Goal: Book appointment/travel/reservation

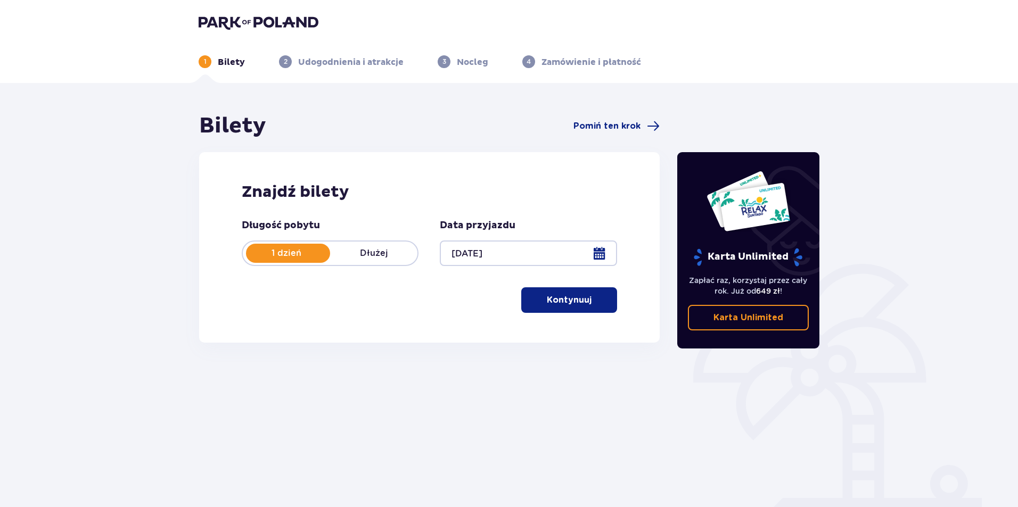
click at [573, 306] on p "Kontynuuj" at bounding box center [569, 300] width 45 height 12
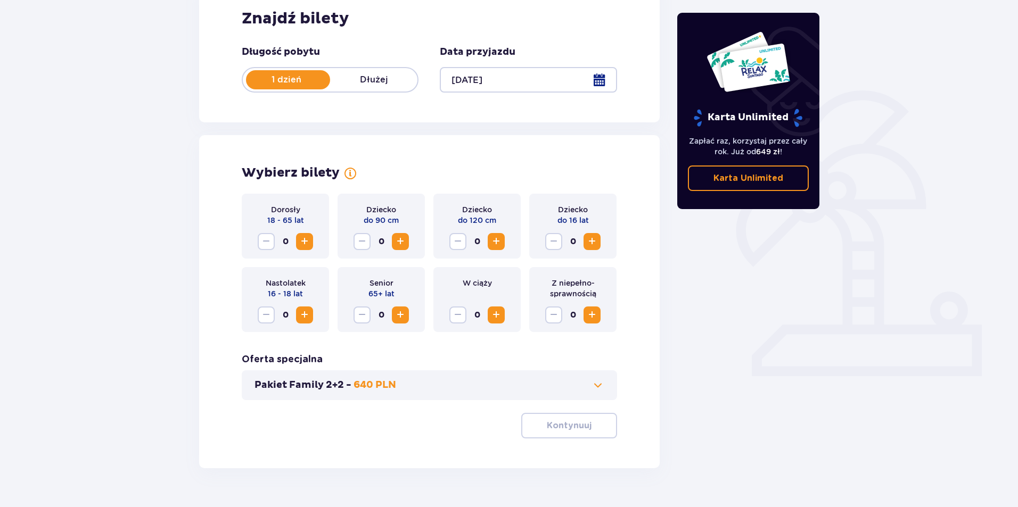
scroll to position [199, 0]
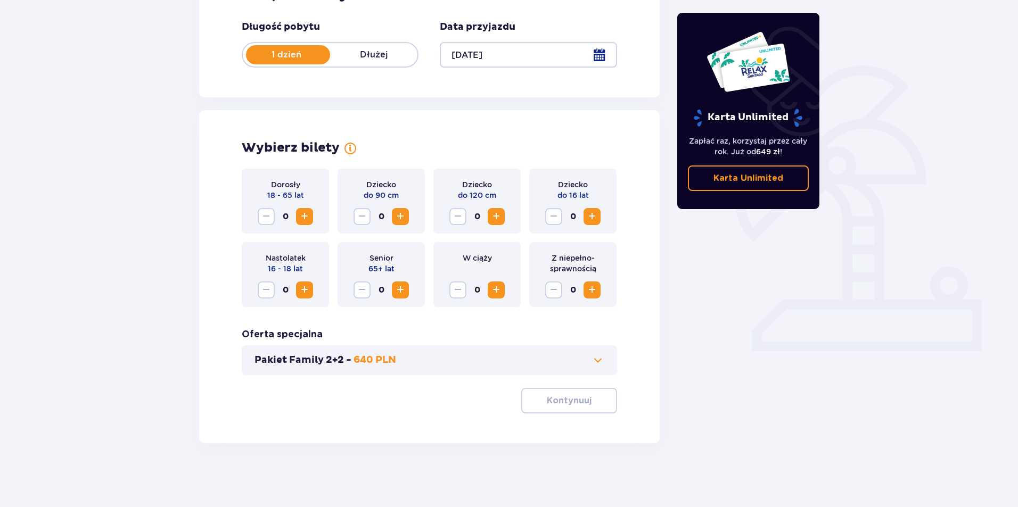
click at [304, 216] on span "Increase" at bounding box center [304, 216] width 13 height 13
click at [565, 396] on p "Kontynuuj" at bounding box center [569, 401] width 45 height 12
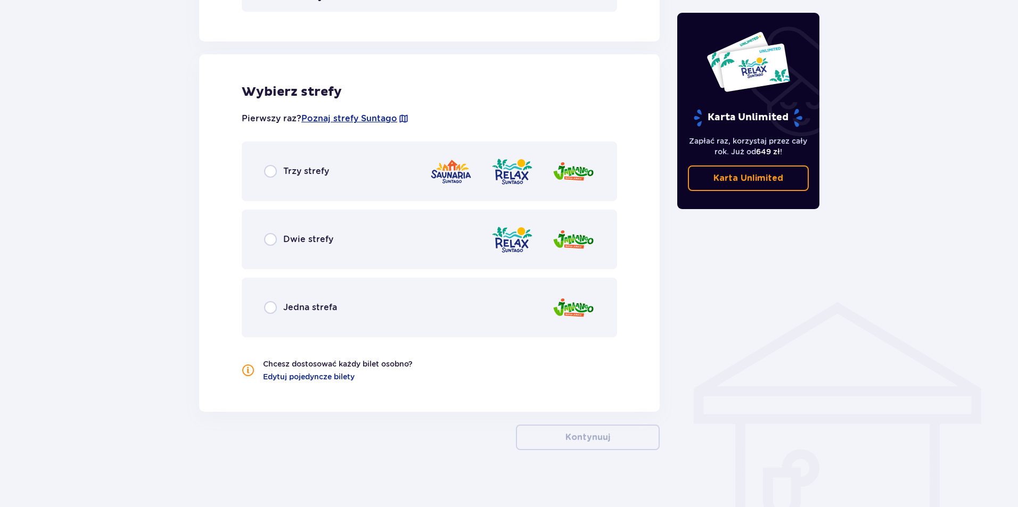
scroll to position [569, 0]
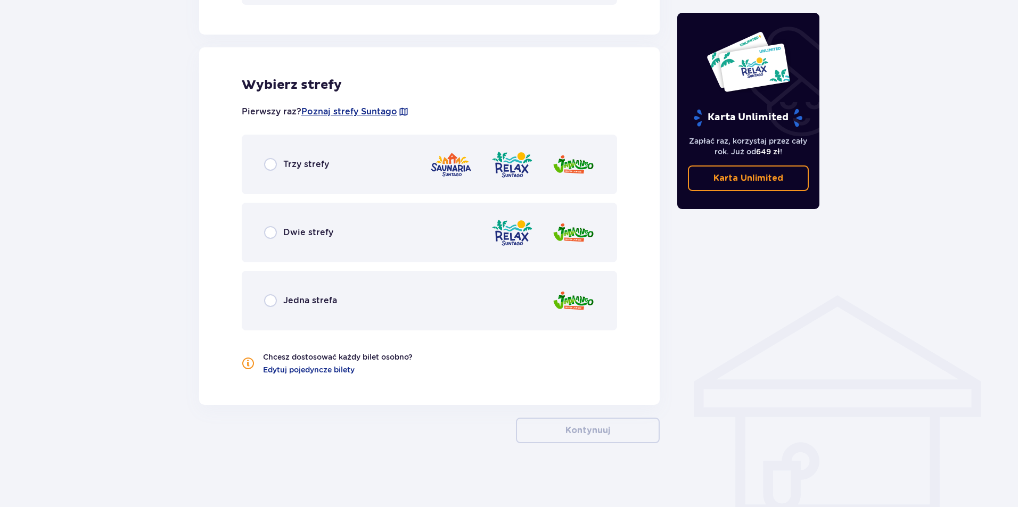
click at [302, 152] on div "Trzy strefy" at bounding box center [429, 165] width 375 height 60
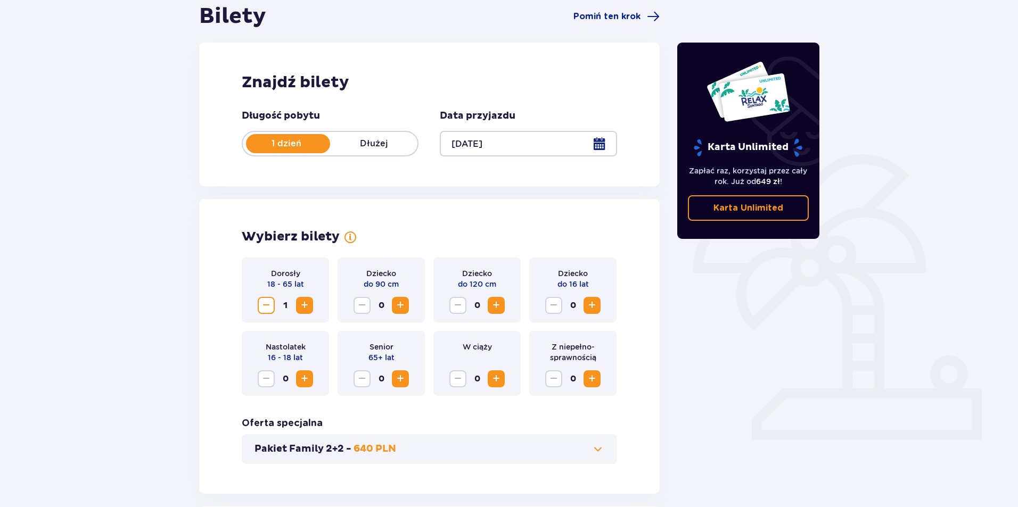
scroll to position [0, 0]
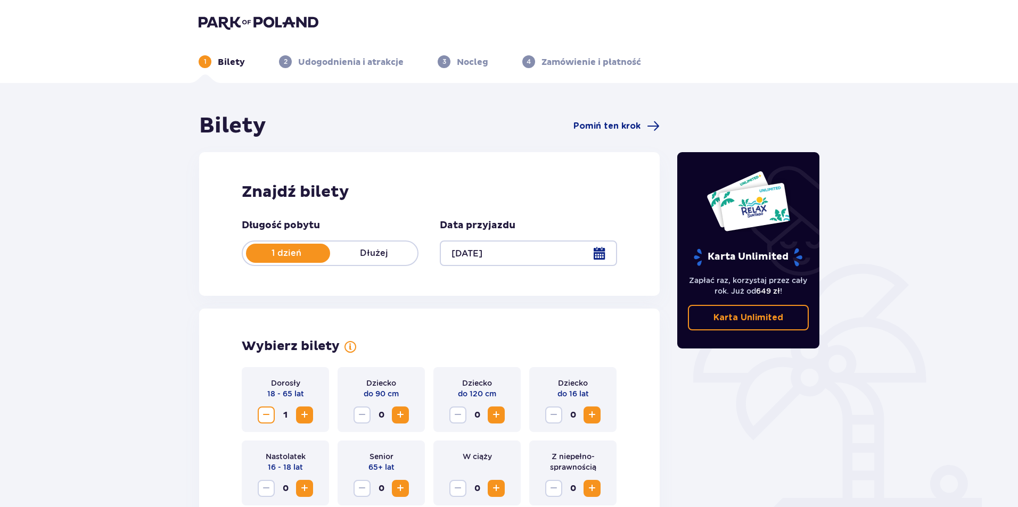
click at [237, 27] on img at bounding box center [259, 22] width 120 height 15
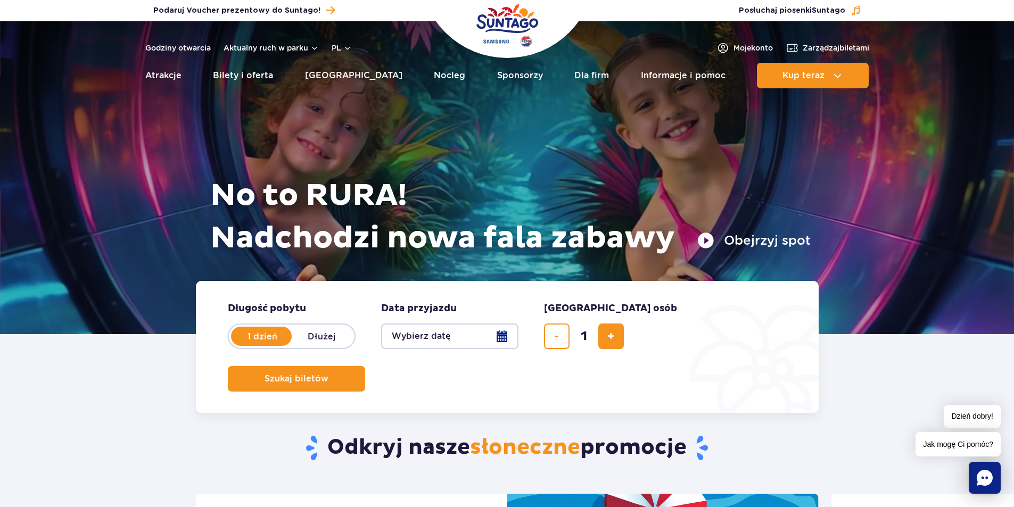
click at [503, 30] on img "Park of Poland" at bounding box center [507, 25] width 62 height 49
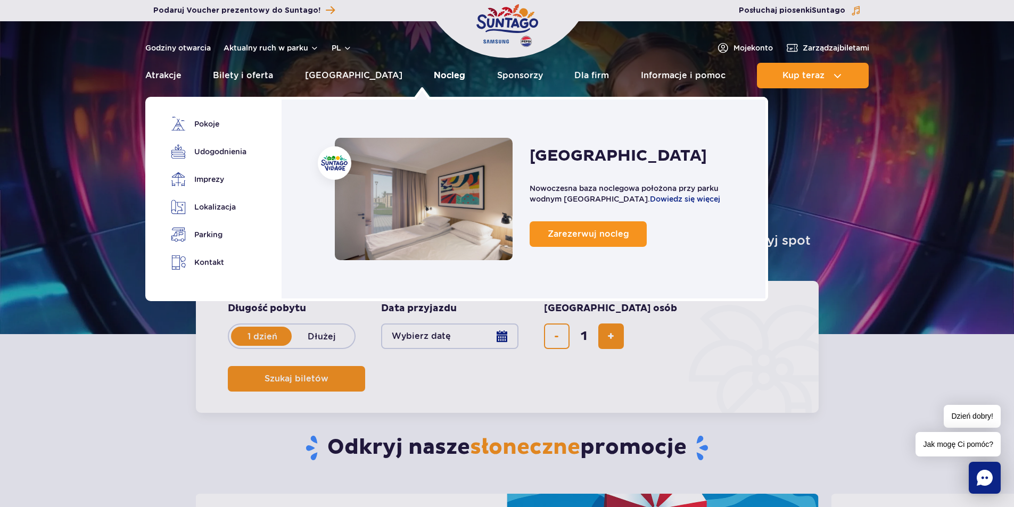
click at [434, 70] on link "Nocleg" at bounding box center [449, 76] width 31 height 26
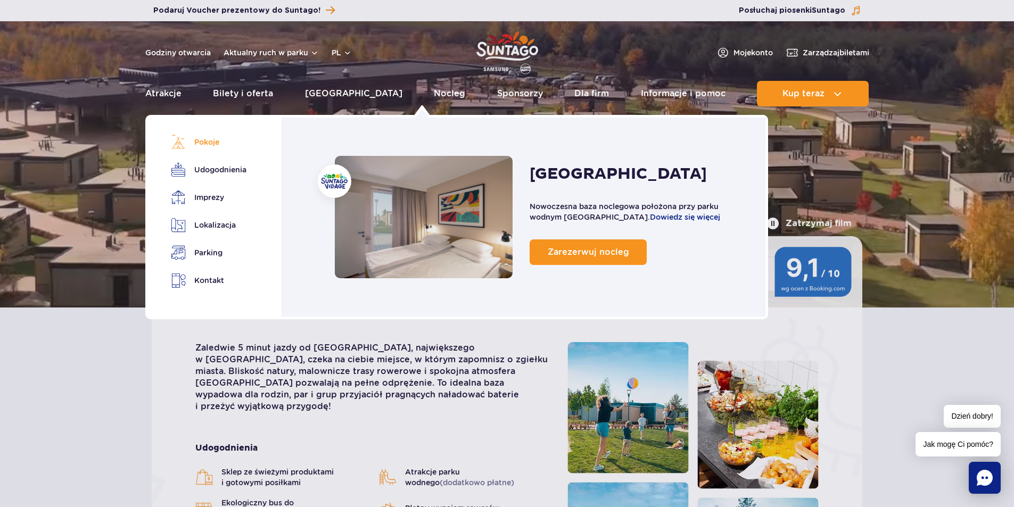
click at [220, 147] on link "Pokoje" at bounding box center [207, 142] width 72 height 15
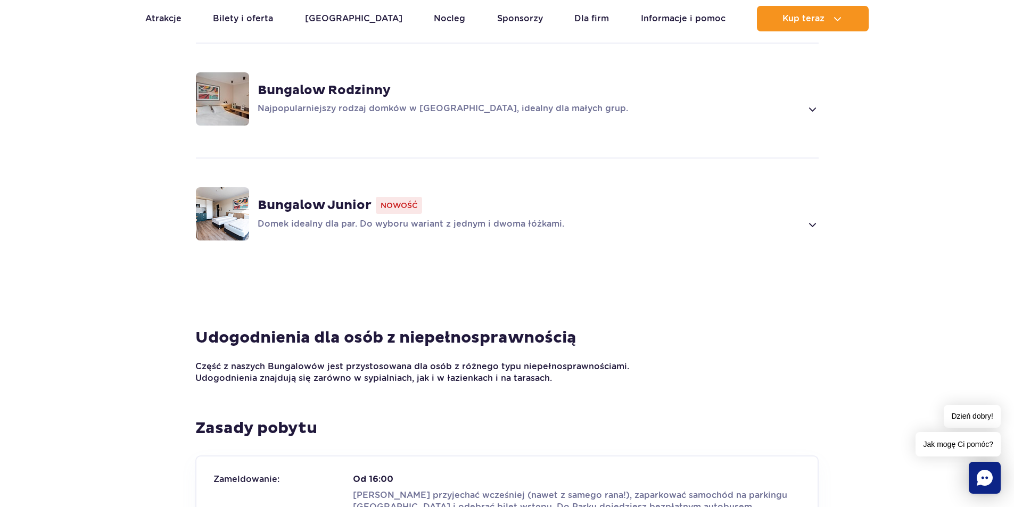
scroll to position [617, 0]
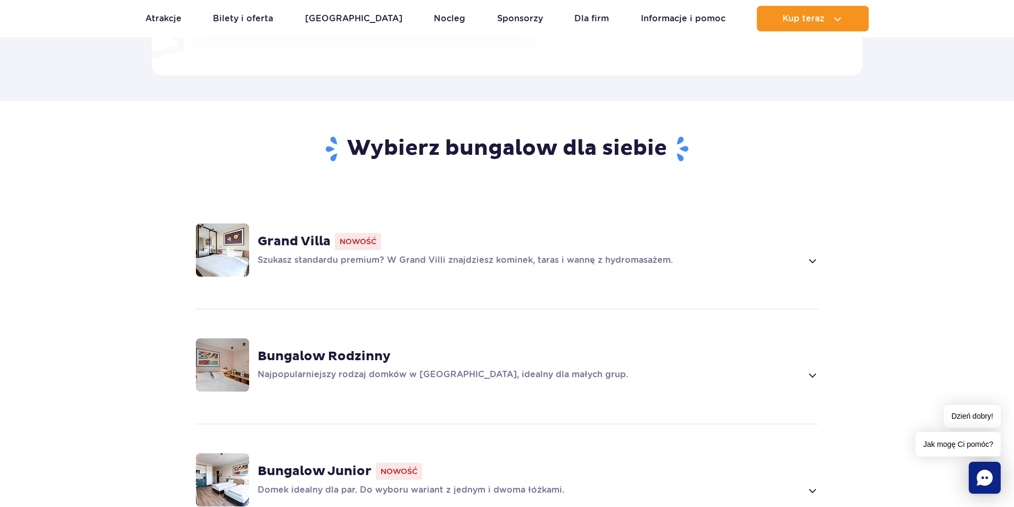
click at [736, 256] on div "Grand Villa Nowość Szukasz standardu premium? W Grand Villi znajdziesz kominek,…" at bounding box center [507, 250] width 682 height 113
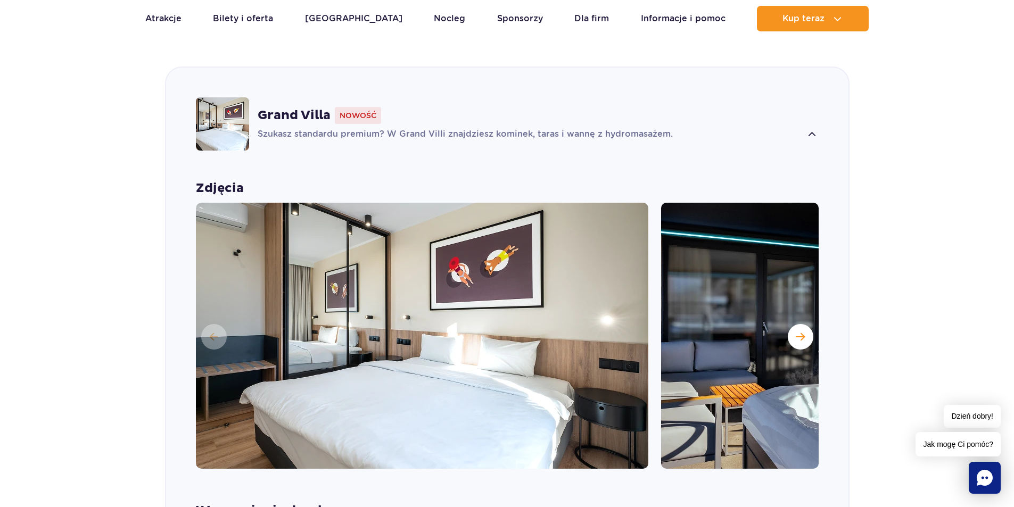
scroll to position [746, 0]
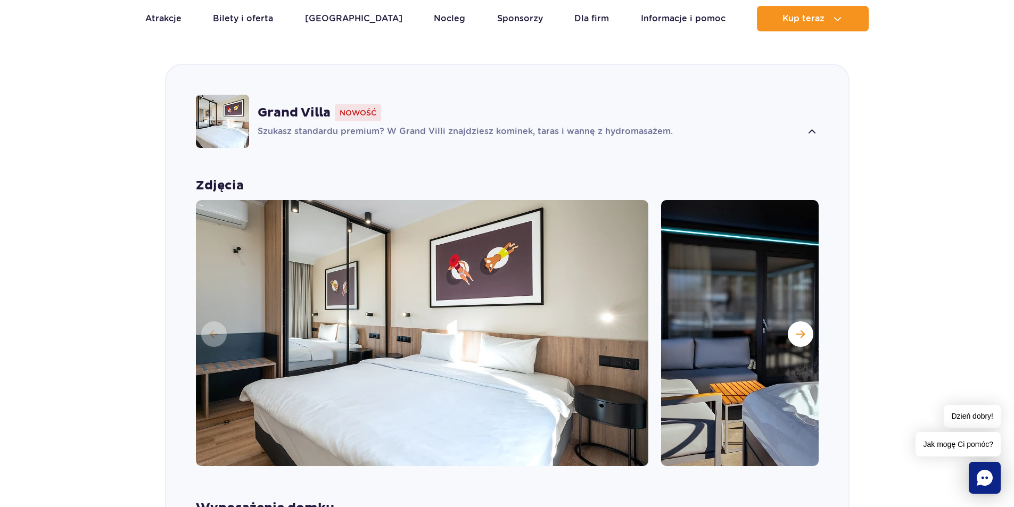
click at [645, 104] on div "Grand Villa Nowość" at bounding box center [538, 112] width 561 height 17
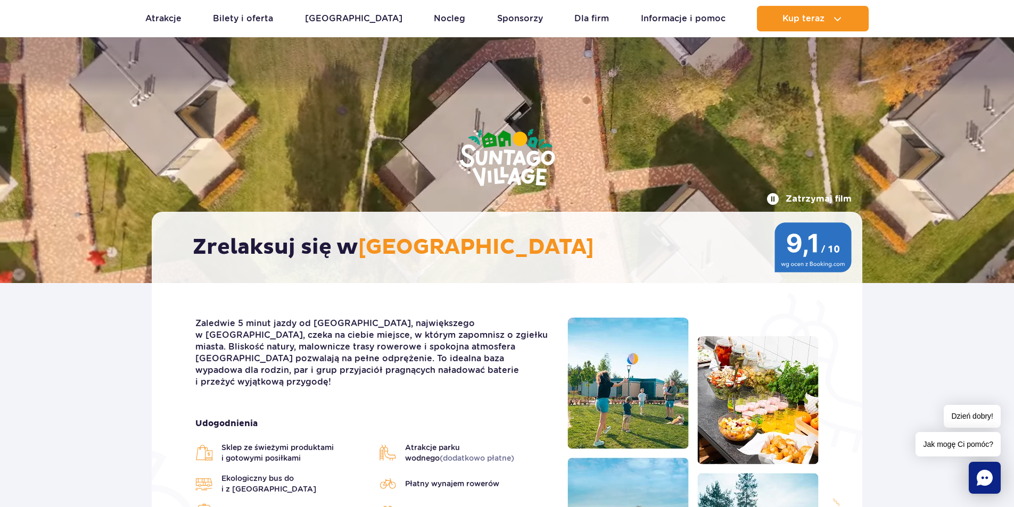
scroll to position [0, 0]
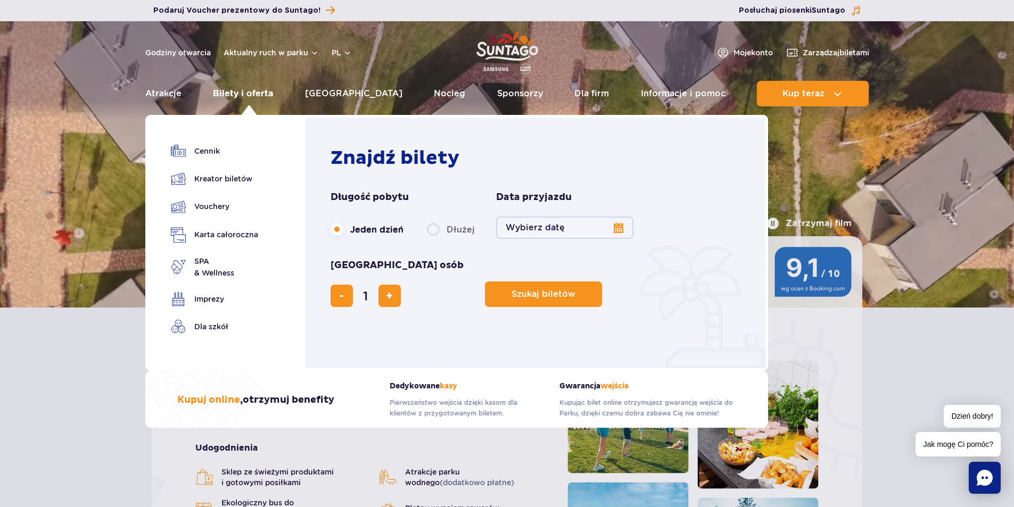
click at [236, 95] on link "Bilety i oferta" at bounding box center [243, 94] width 60 height 26
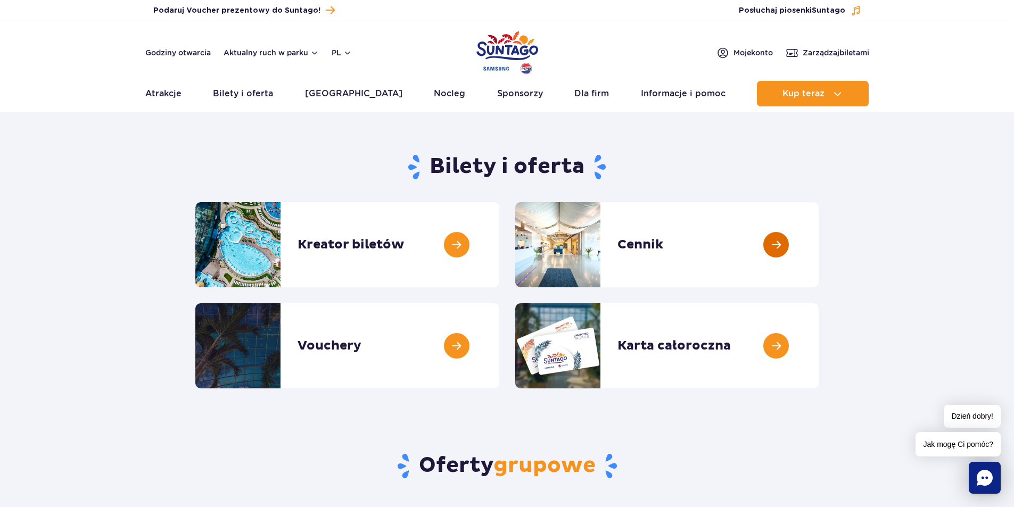
click at [819, 254] on link at bounding box center [819, 244] width 0 height 85
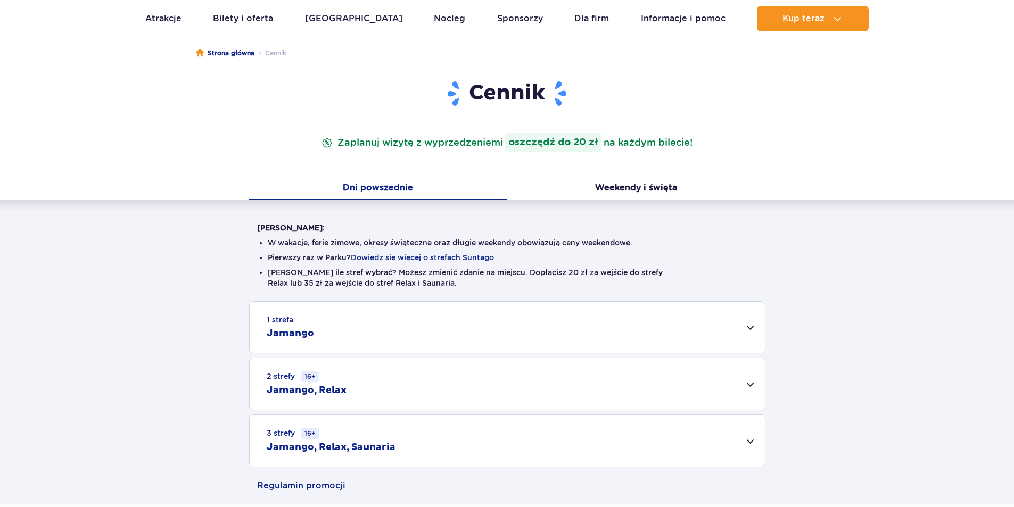
scroll to position [160, 0]
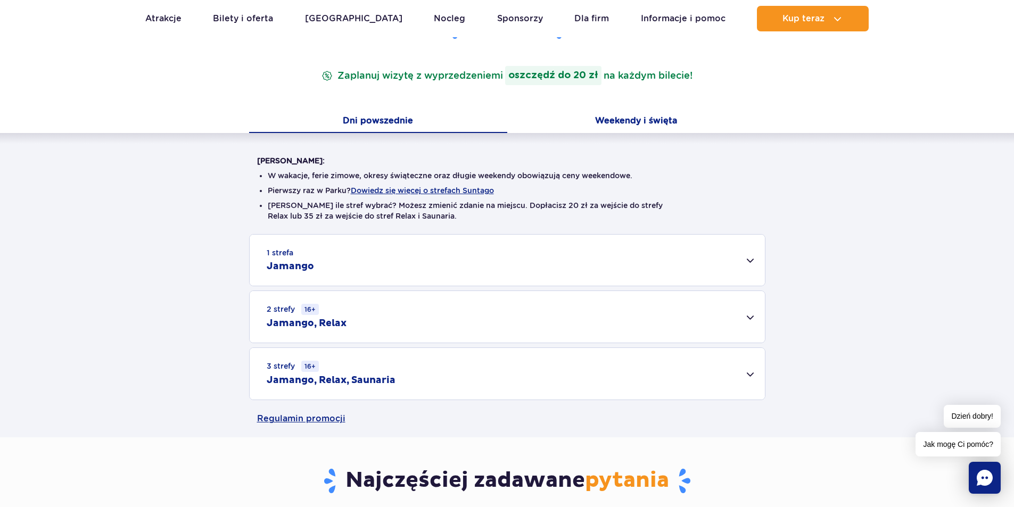
click at [644, 125] on button "Weekendy i święta" at bounding box center [636, 122] width 258 height 22
click at [510, 373] on div "3 strefy 16+ Jamango, Relax, Saunaria" at bounding box center [507, 374] width 515 height 52
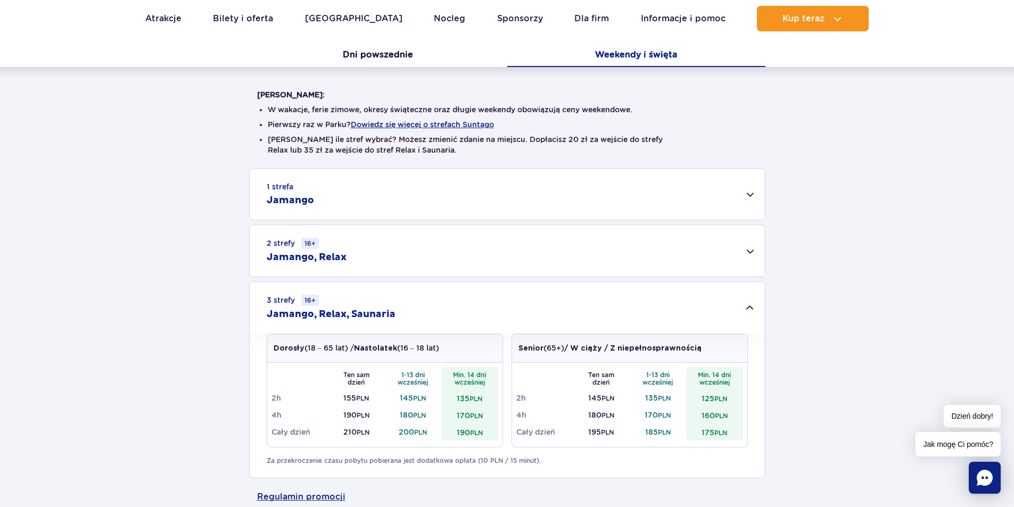
scroll to position [319, 0]
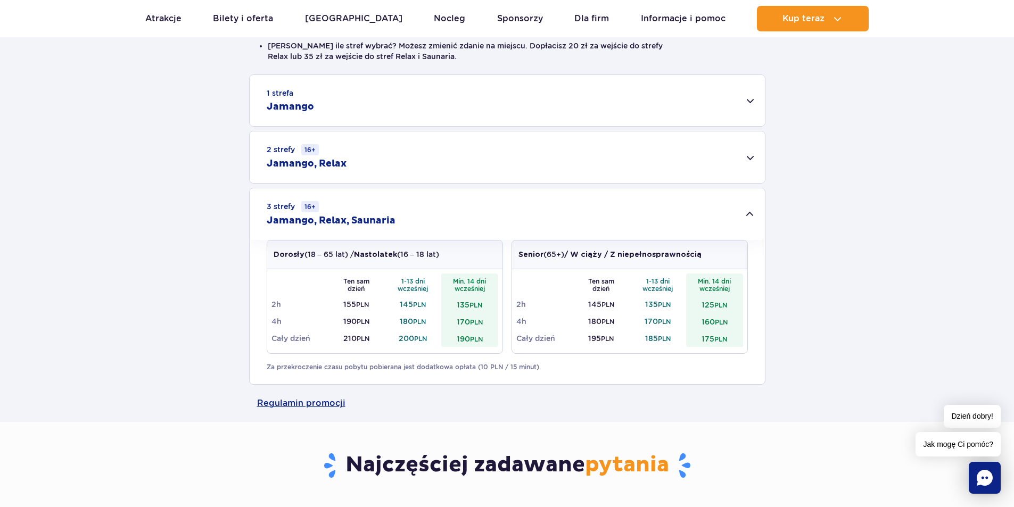
click at [431, 153] on div "2 strefy 16+ Jamango, Relax" at bounding box center [507, 157] width 515 height 52
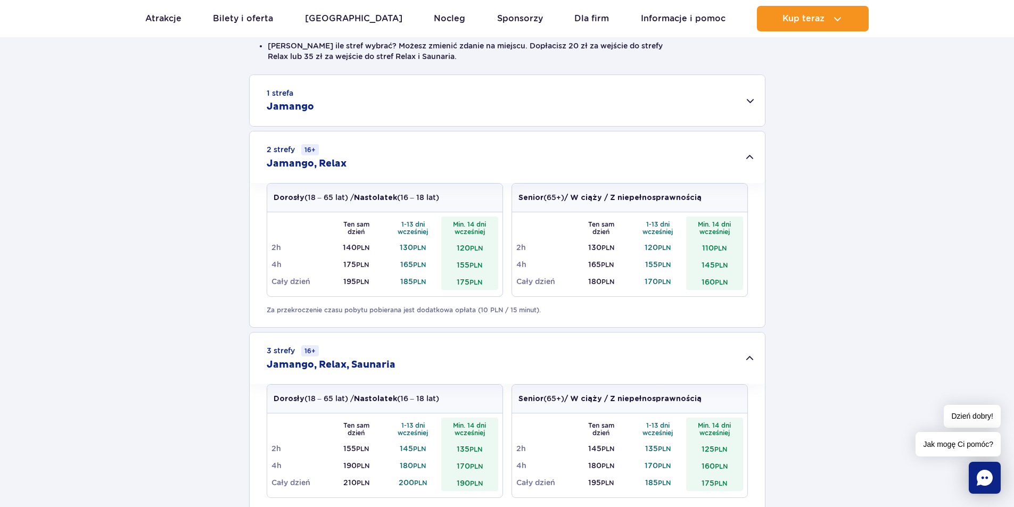
click at [424, 108] on div "1 strefa Jamango" at bounding box center [507, 100] width 515 height 51
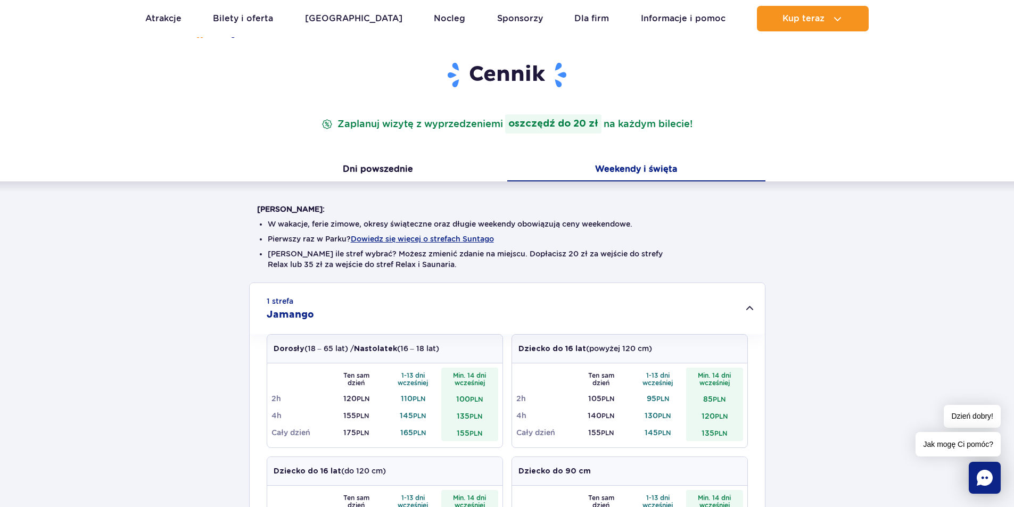
scroll to position [106, 0]
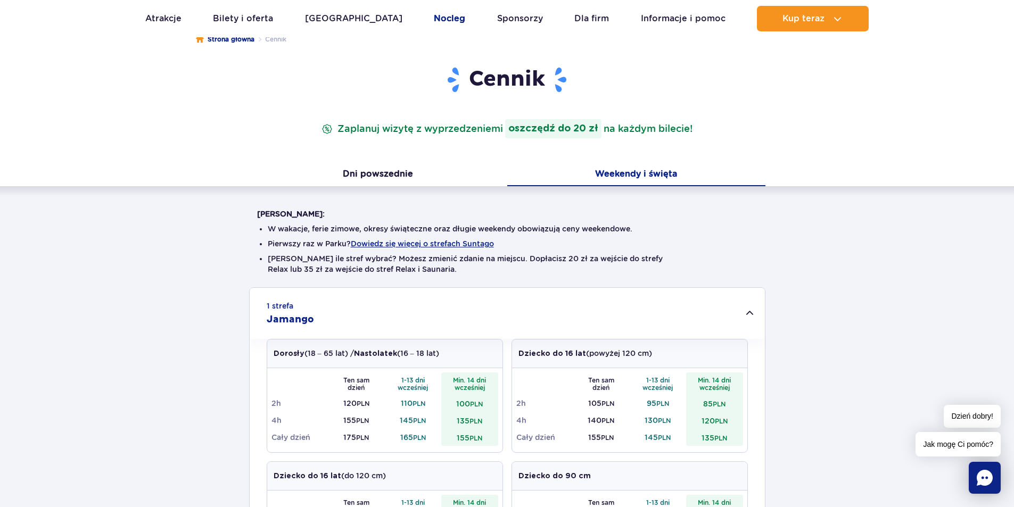
click at [434, 20] on link "Nocleg" at bounding box center [449, 19] width 31 height 26
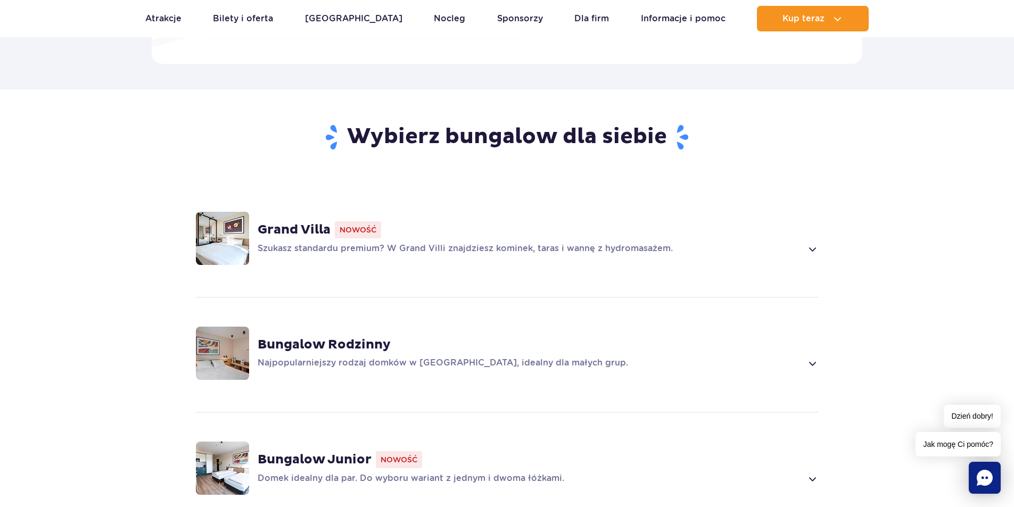
scroll to position [798, 0]
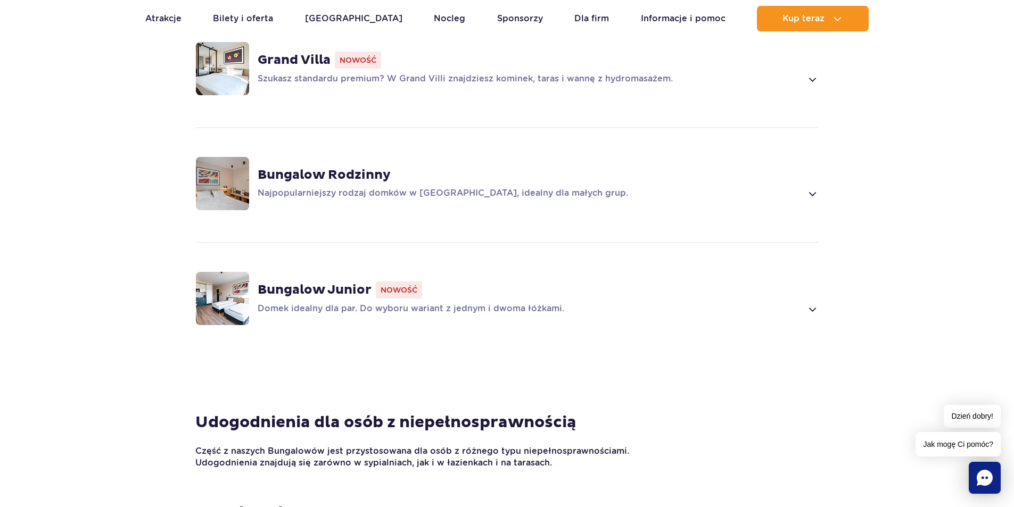
click at [449, 197] on div "Bungalow Rodzinny Najpopularniejszy rodzaj domków w Suntago Village, idealny dl…" at bounding box center [507, 183] width 682 height 113
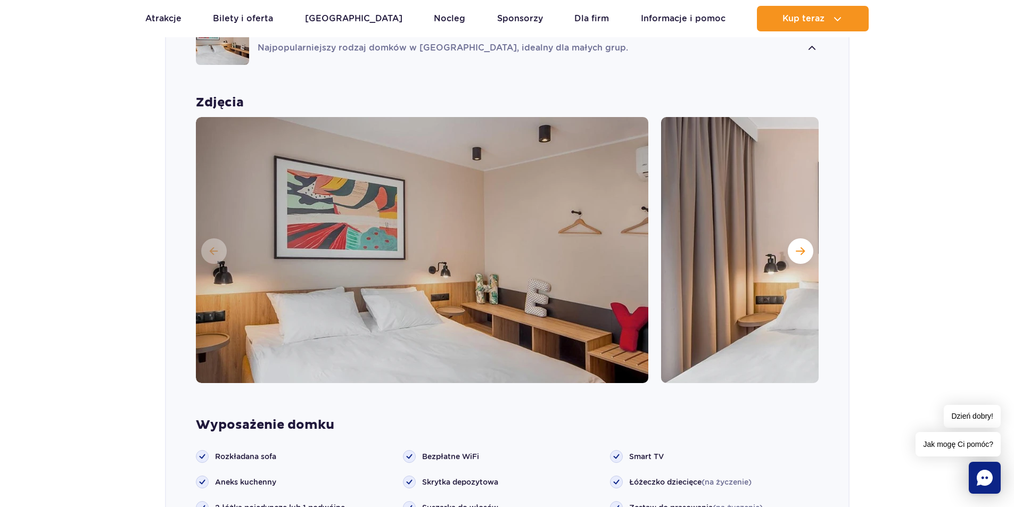
scroll to position [1126, 0]
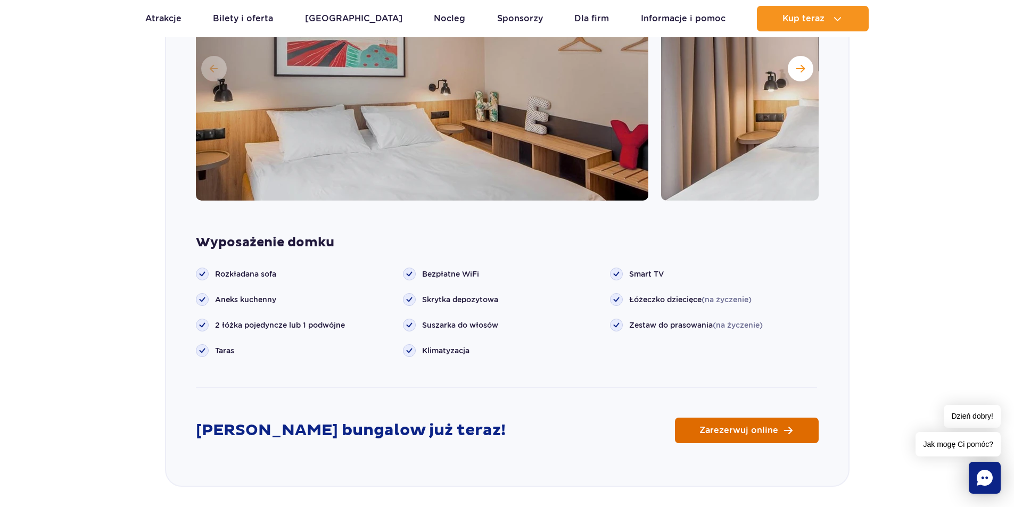
click at [721, 424] on link "Zarezerwuj online" at bounding box center [747, 431] width 144 height 26
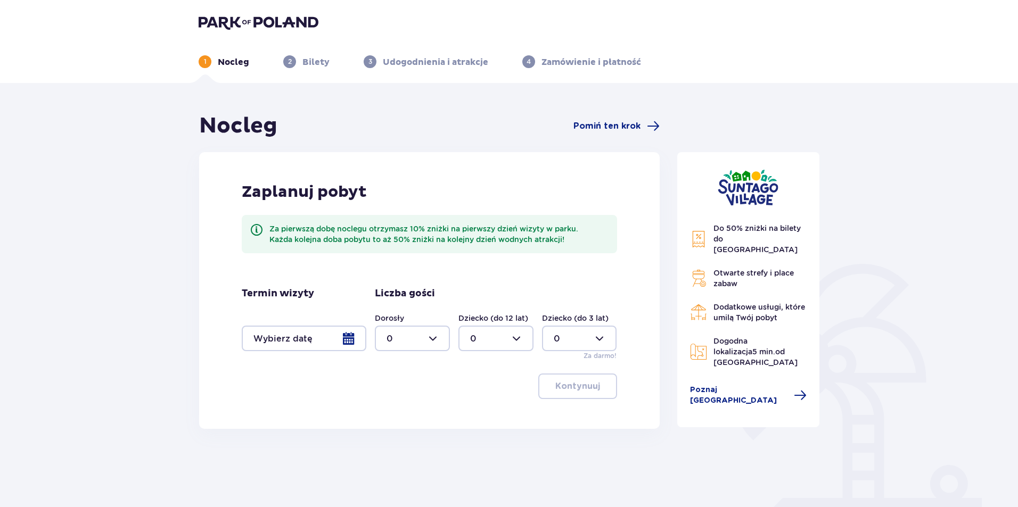
click at [342, 341] on div at bounding box center [304, 339] width 125 height 26
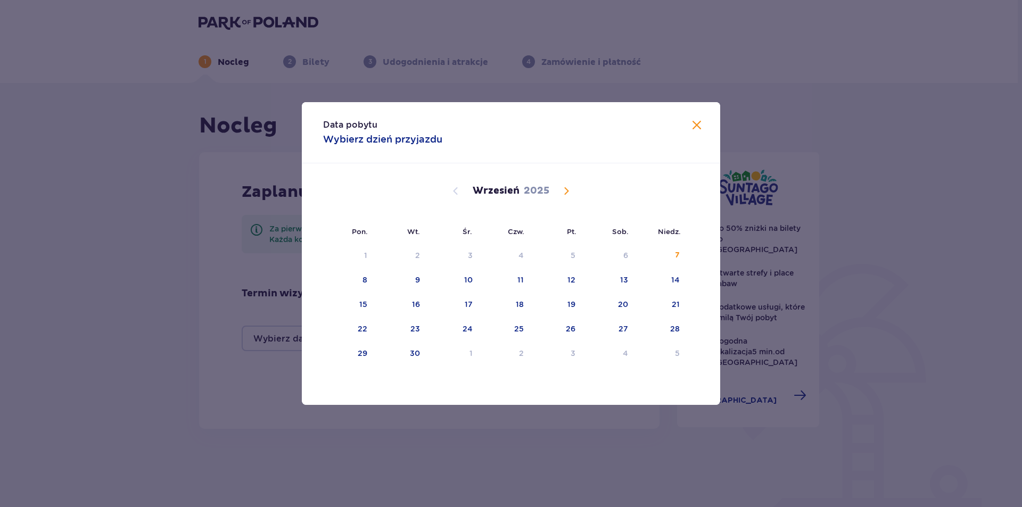
click at [565, 187] on span "Calendar" at bounding box center [566, 191] width 13 height 13
click at [625, 280] on div "8" at bounding box center [624, 280] width 5 height 11
click at [683, 278] on div "9" at bounding box center [660, 280] width 53 height 23
type input "[DATE] - [DATE]"
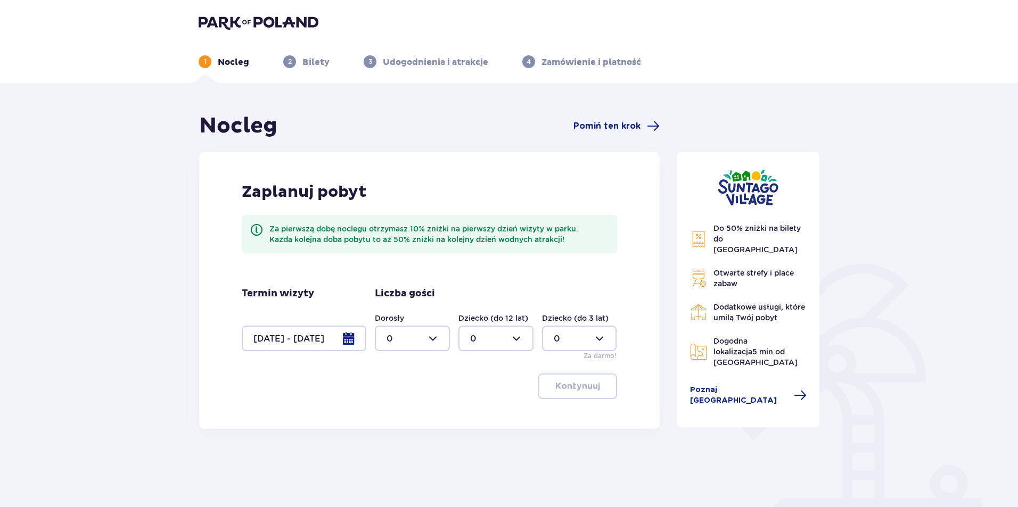
click at [440, 343] on div at bounding box center [412, 339] width 75 height 26
click at [407, 434] on div "3" at bounding box center [412, 438] width 52 height 12
drag, startPoint x: 578, startPoint y: 395, endPoint x: 418, endPoint y: 376, distance: 160.3
click at [421, 392] on div "Kontynuuj" at bounding box center [429, 387] width 375 height 26
drag, startPoint x: 417, startPoint y: 337, endPoint x: 416, endPoint y: 350, distance: 12.3
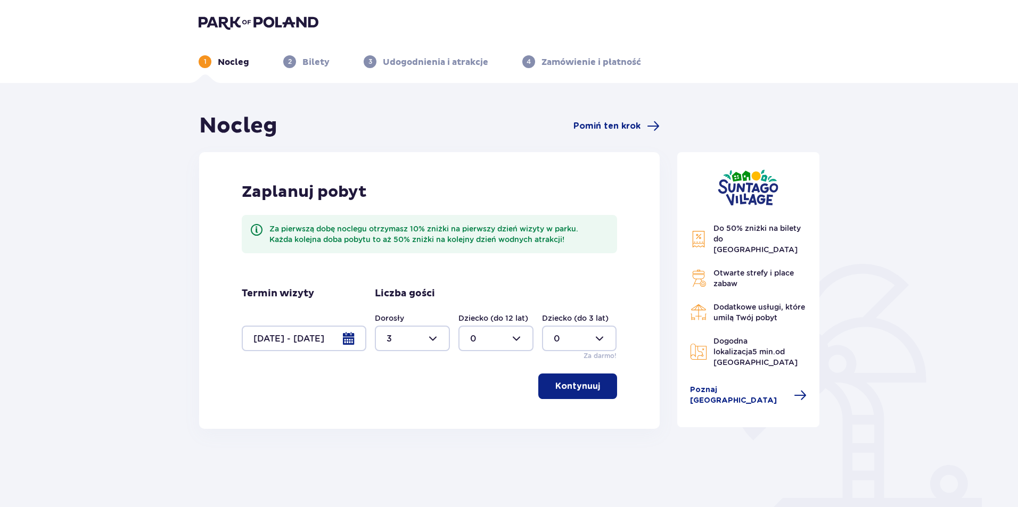
click at [417, 338] on div at bounding box center [412, 339] width 75 height 26
click at [401, 377] on div "5" at bounding box center [412, 376] width 52 height 12
type input "5"
click at [590, 393] on button "Kontynuuj" at bounding box center [577, 387] width 79 height 26
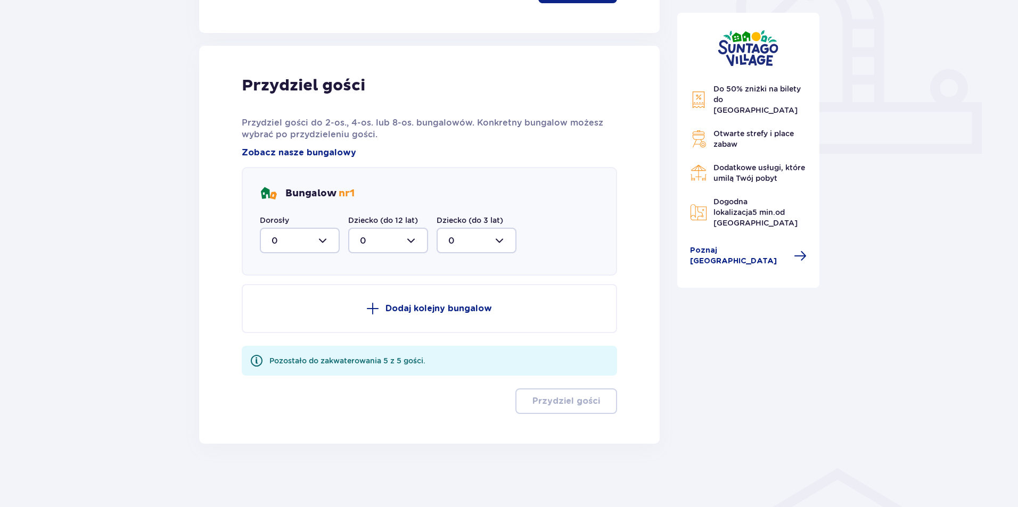
scroll to position [397, 0]
click at [318, 240] on div at bounding box center [300, 240] width 80 height 26
click at [288, 346] on div "5" at bounding box center [299, 344] width 56 height 12
type input "5"
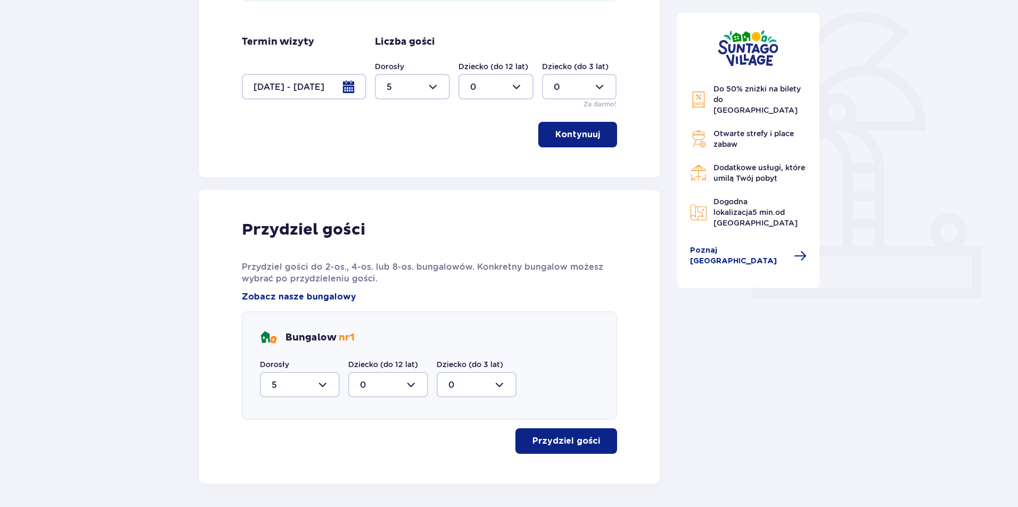
scroll to position [292, 0]
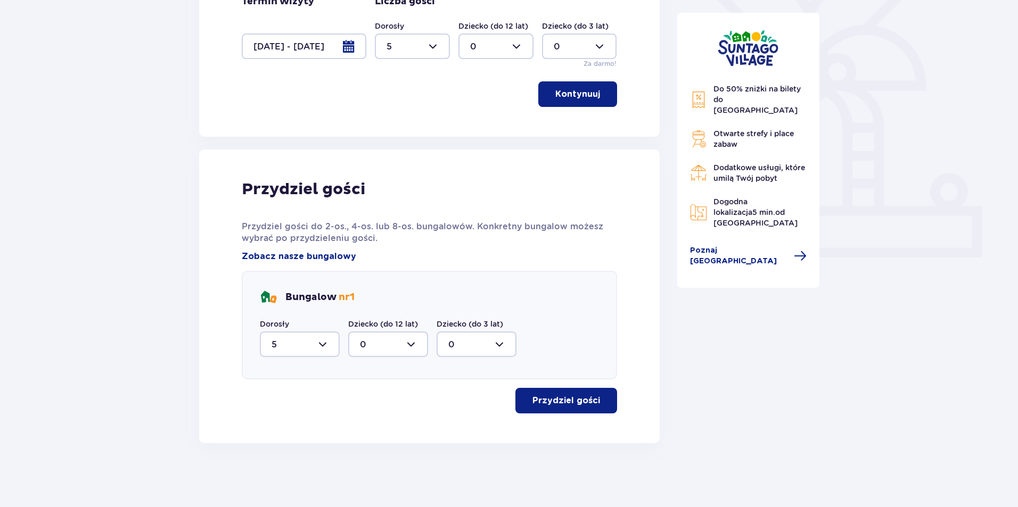
click at [566, 400] on p "Przydziel gości" at bounding box center [566, 401] width 68 height 12
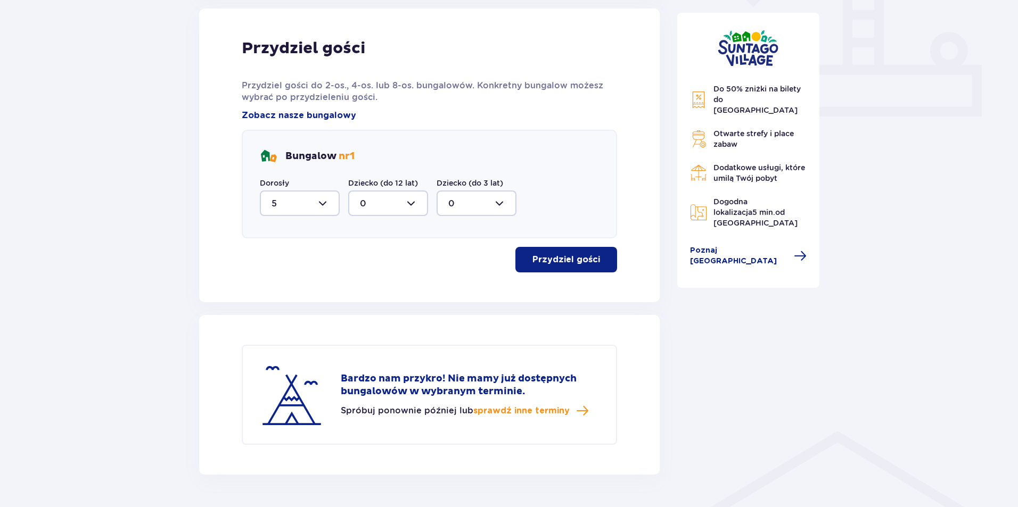
scroll to position [465, 0]
